Goal: Information Seeking & Learning: Learn about a topic

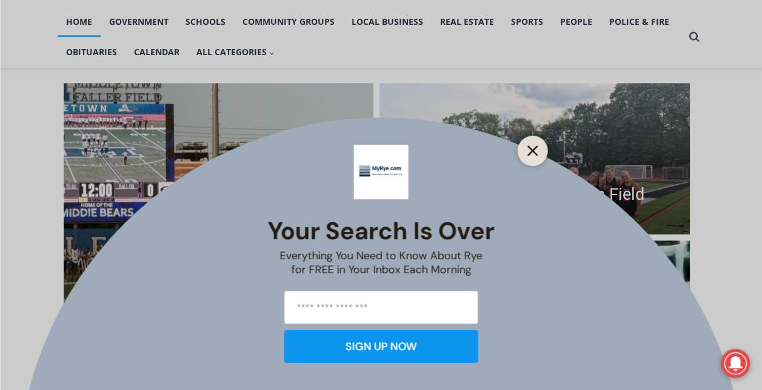
click at [540, 144] on button "Close" at bounding box center [532, 150] width 17 height 17
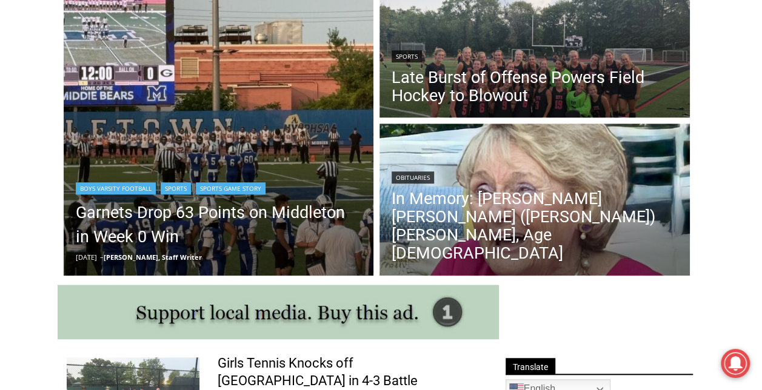
scroll to position [374, 0]
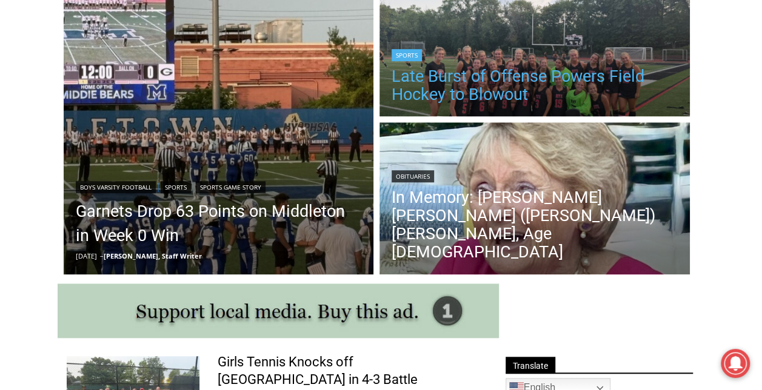
click at [467, 86] on link "Late Burst of Offense Powers Field Hockey to Blowout" at bounding box center [534, 85] width 286 height 36
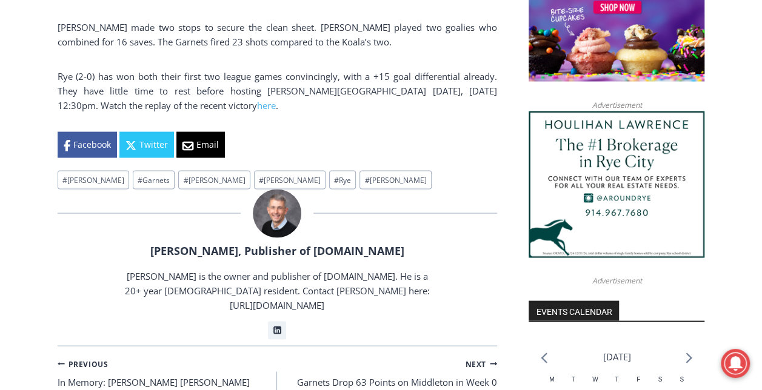
scroll to position [991, 0]
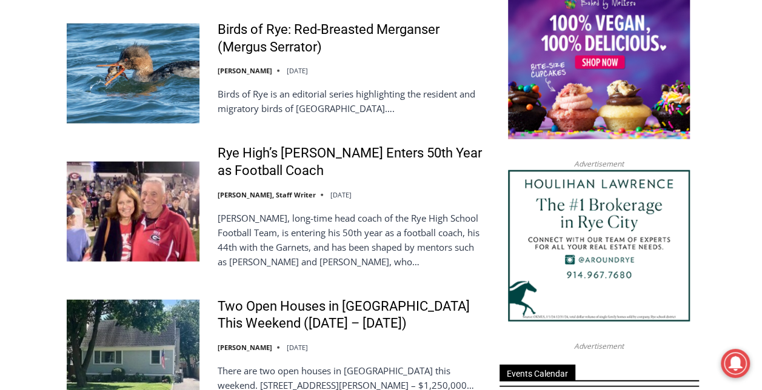
scroll to position [1381, 0]
